Goal: Information Seeking & Learning: Find specific page/section

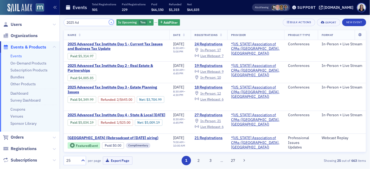
click at [109, 23] on button "×" at bounding box center [111, 22] width 5 height 5
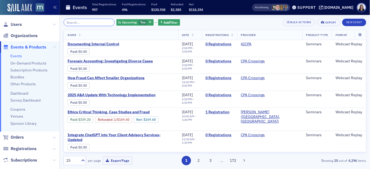
click at [97, 24] on input "search" at bounding box center [89, 22] width 51 height 7
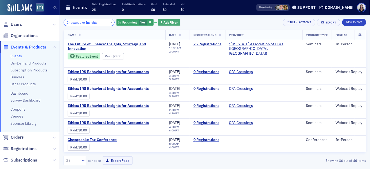
type input "Chesapeake Insights"
click at [167, 21] on span "Add Filter" at bounding box center [171, 22] width 14 height 5
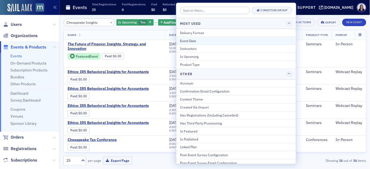
click at [185, 42] on div "Event Date" at bounding box center [236, 40] width 112 height 5
select select "8"
select select "2025"
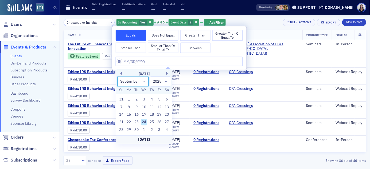
click at [144, 81] on select "January February March April May June July August September October November De…" at bounding box center [133, 82] width 32 height 10
select select "10"
click at [117, 77] on select "January February March April May June July August September October November De…" at bounding box center [133, 82] width 32 height 10
click at [160, 123] on div "21" at bounding box center [159, 122] width 6 height 6
type input "11/21/2025"
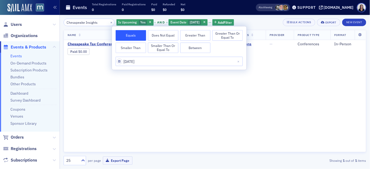
click at [166, 106] on div "Name Date Registrations Provider Product Type Format Chesapeake Tax Conference …" at bounding box center [215, 91] width 303 height 123
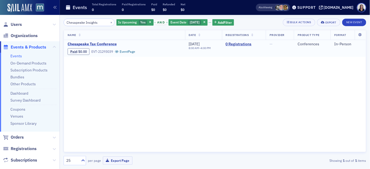
click at [102, 44] on span "Chesapeake Tax Conference" at bounding box center [113, 44] width 90 height 5
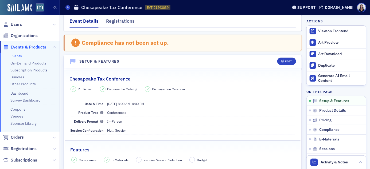
scroll to position [4, 0]
click at [124, 21] on div "Registrations" at bounding box center [120, 23] width 29 height 10
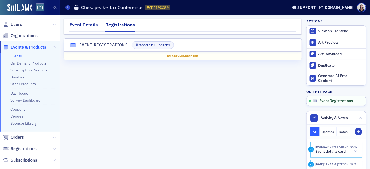
click at [95, 25] on div "Event Details" at bounding box center [83, 26] width 28 height 10
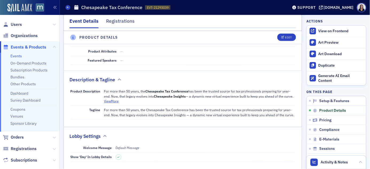
scroll to position [203, 0]
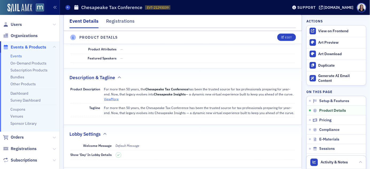
click at [113, 99] on button "View More" at bounding box center [111, 99] width 15 height 5
click at [113, 99] on button "View Less" at bounding box center [111, 99] width 14 height 5
click at [113, 99] on button "View More" at bounding box center [111, 99] width 15 height 5
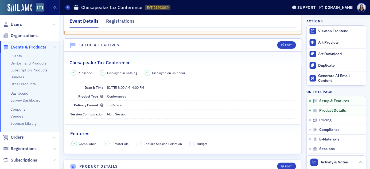
scroll to position [0, 0]
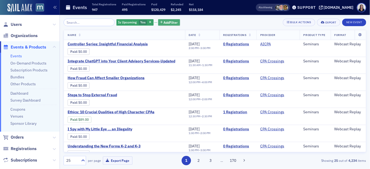
click at [171, 25] on span "Add Filter" at bounding box center [171, 22] width 14 height 5
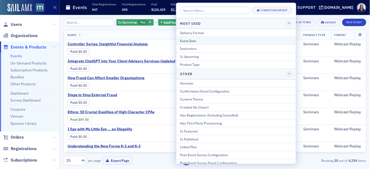
click at [188, 41] on div "Event Date" at bounding box center [236, 40] width 112 height 5
select select "8"
select select "2025"
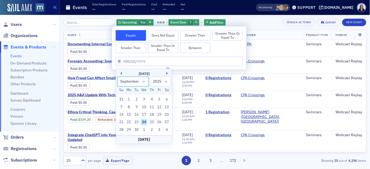
click at [142, 82] on select "January February March April May June July August September October November De…" at bounding box center [133, 82] width 32 height 10
select select "10"
click at [117, 77] on select "January February March April May June July August September October November De…" at bounding box center [133, 82] width 32 height 10
click at [161, 123] on div "21" at bounding box center [159, 122] width 6 height 6
type input "11/21/2025"
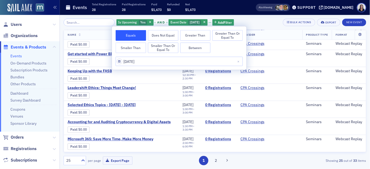
scroll to position [340, 0]
click at [218, 161] on button "2" at bounding box center [215, 160] width 9 height 9
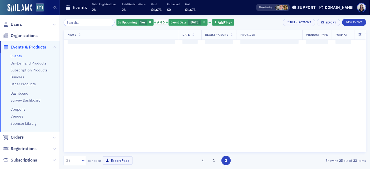
scroll to position [0, 0]
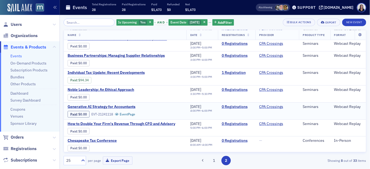
scroll to position [24, 0]
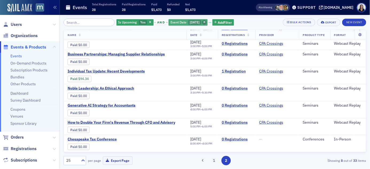
click at [205, 23] on icon "button" at bounding box center [204, 22] width 2 height 3
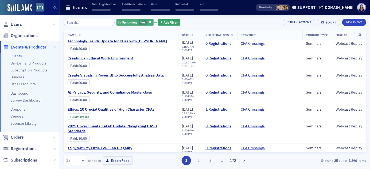
scroll to position [22, 0]
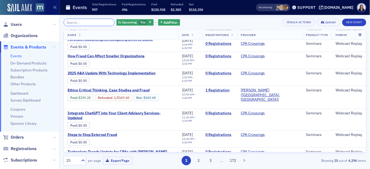
click at [106, 21] on input "search" at bounding box center [89, 22] width 51 height 7
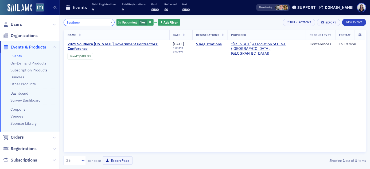
type input "Southern"
click at [109, 23] on button "×" at bounding box center [111, 22] width 5 height 5
